Goal: Find specific page/section: Find specific page/section

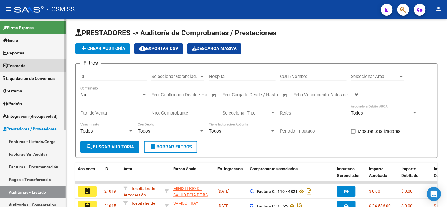
click at [41, 64] on link "Tesorería" at bounding box center [33, 65] width 66 height 13
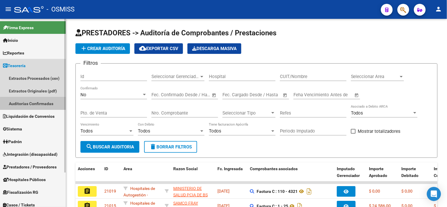
click at [47, 105] on link "Auditorías Confirmadas" at bounding box center [33, 103] width 66 height 13
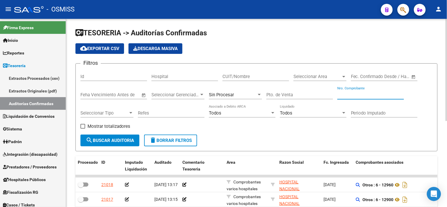
click at [343, 95] on input "Nro. Comprobante" at bounding box center [371, 94] width 67 height 5
paste input "4681"
type input "4681"
click at [273, 98] on div "Pto. de Venta" at bounding box center [300, 93] width 67 height 13
type input "9"
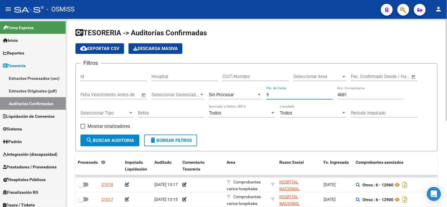
click at [230, 96] on span "Sin Procesar" at bounding box center [221, 94] width 25 height 5
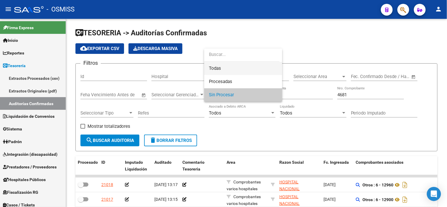
click at [230, 73] on span "Todas" at bounding box center [243, 68] width 69 height 13
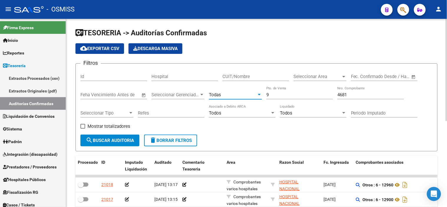
click at [131, 141] on span "search Buscar Auditoria" at bounding box center [110, 140] width 48 height 5
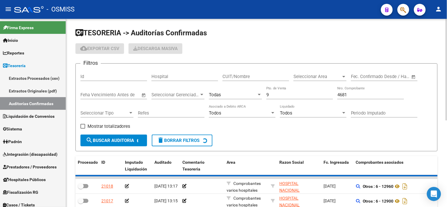
checkbox input "true"
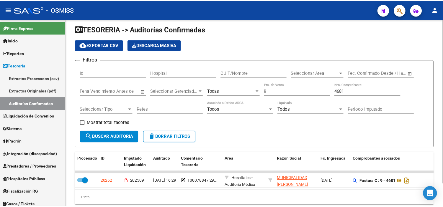
scroll to position [5, 0]
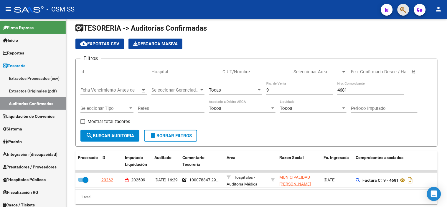
click at [405, 14] on span "button" at bounding box center [404, 10] width 6 height 12
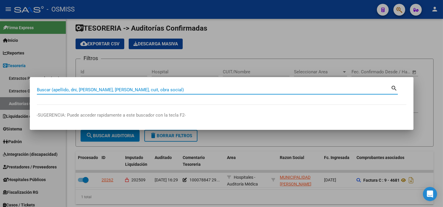
paste input "30626983398"
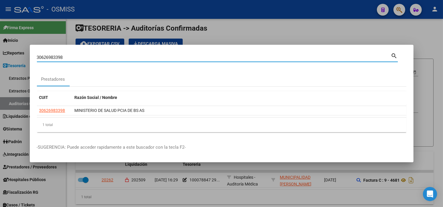
click at [129, 60] on div "30626983398 Buscar (apellido, dni, [PERSON_NAME], [PERSON_NAME], cuit, obra soc…" at bounding box center [214, 57] width 354 height 9
click at [126, 58] on input "30626983398" at bounding box center [214, 57] width 354 height 5
paste input "733"
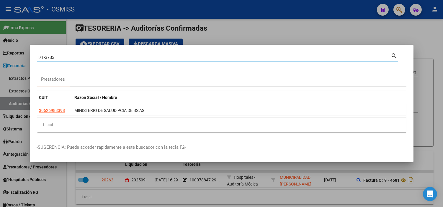
type input "171-3733"
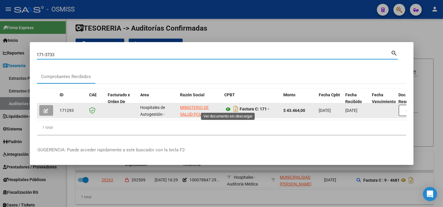
click at [225, 106] on icon at bounding box center [228, 109] width 8 height 7
